Goal: Find specific page/section: Find specific page/section

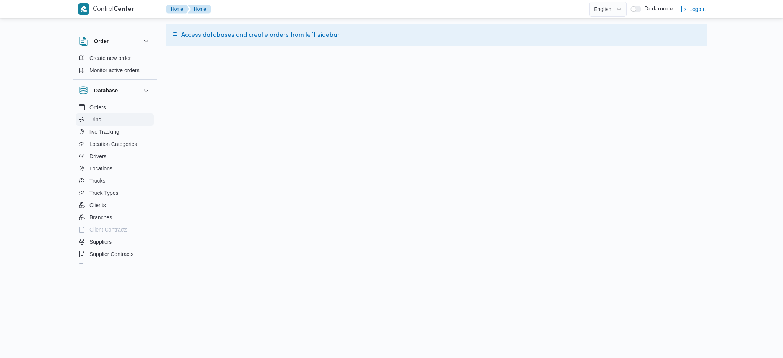
click at [107, 120] on button "Trips" at bounding box center [115, 120] width 78 height 12
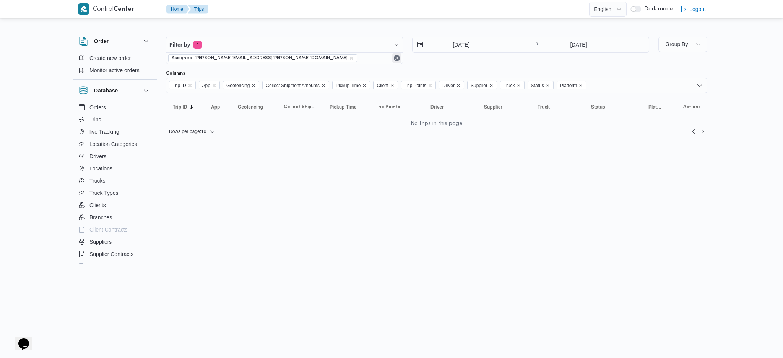
click at [399, 57] on button "Remove" at bounding box center [396, 58] width 9 height 9
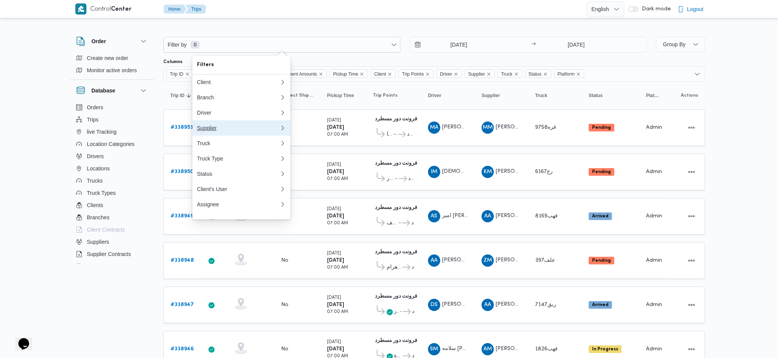
click at [221, 131] on div "Supplier" at bounding box center [238, 128] width 83 height 6
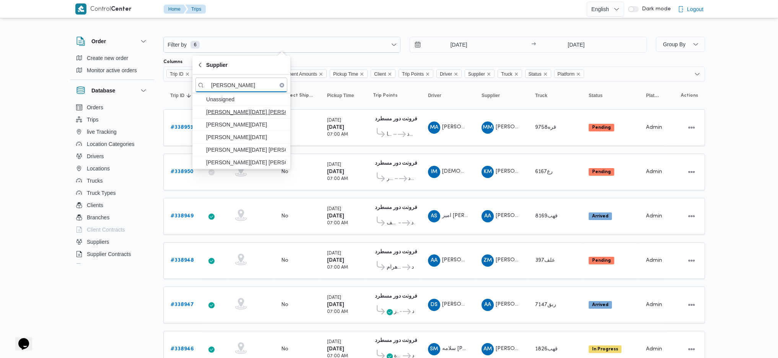
type input "[PERSON_NAME]"
click at [244, 114] on span "[PERSON_NAME][DATE] [PERSON_NAME]" at bounding box center [246, 111] width 80 height 9
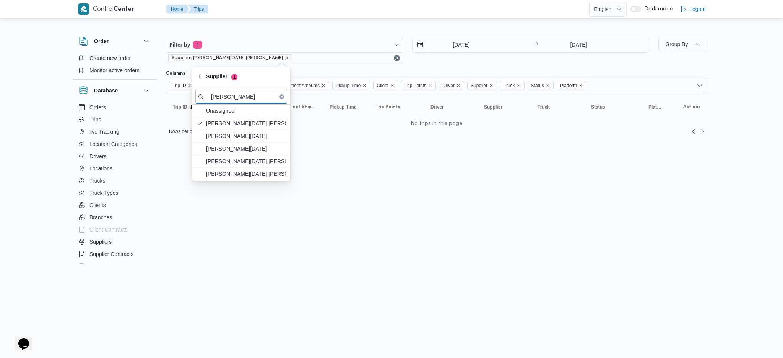
click at [485, 41] on input "[DATE]" at bounding box center [456, 44] width 87 height 15
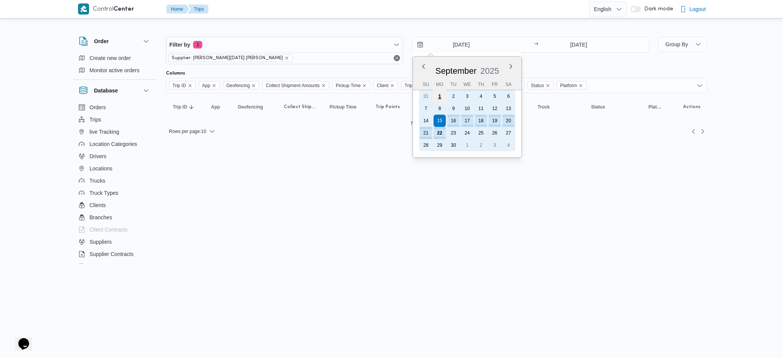
click at [441, 95] on div "1" at bounding box center [439, 96] width 15 height 15
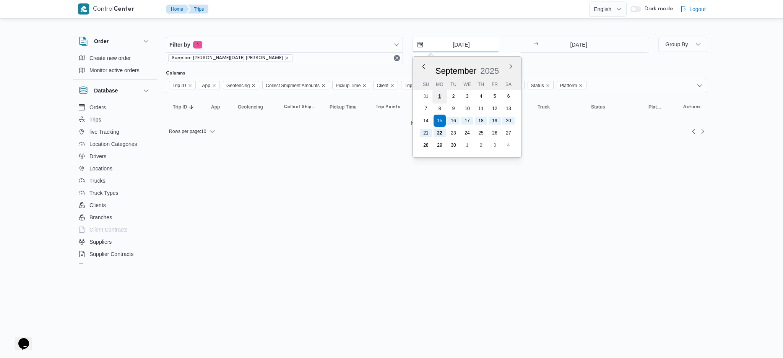
type input "[DATE]"
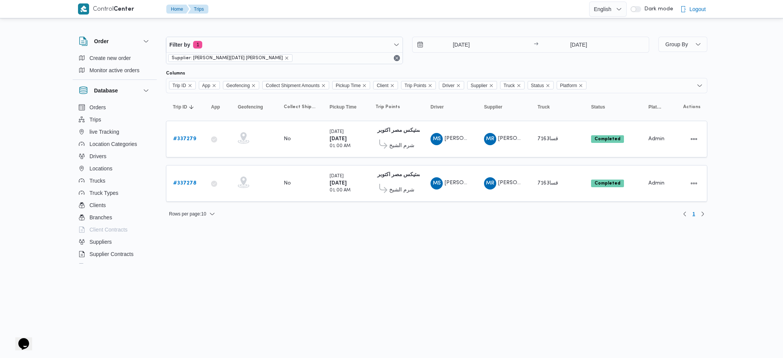
click at [445, 7] on div at bounding box center [400, 9] width 378 height 18
